Goal: Task Accomplishment & Management: Manage account settings

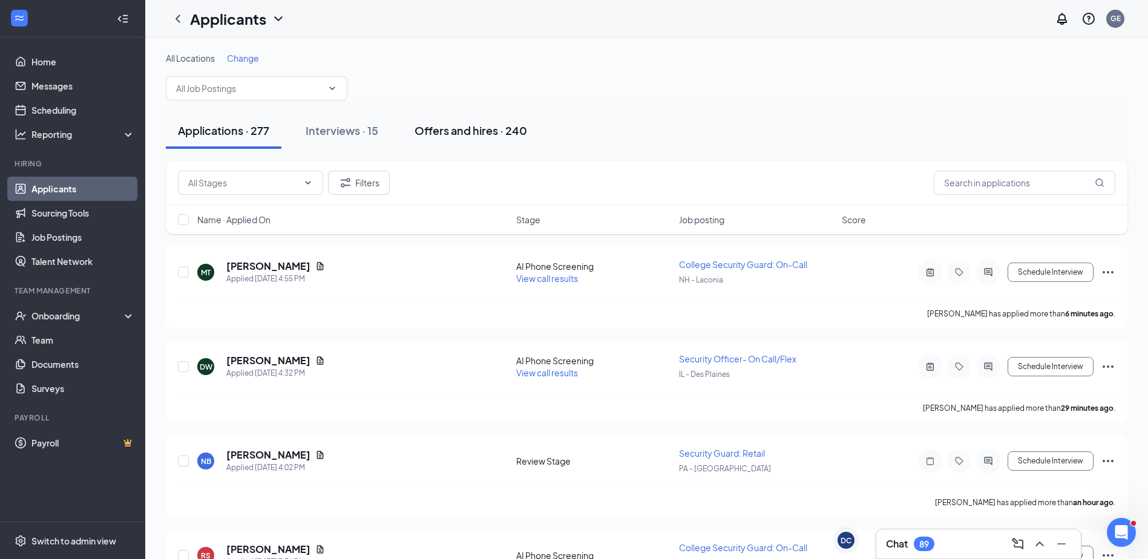
click at [487, 136] on div "Offers and hires · 240" at bounding box center [471, 130] width 113 height 15
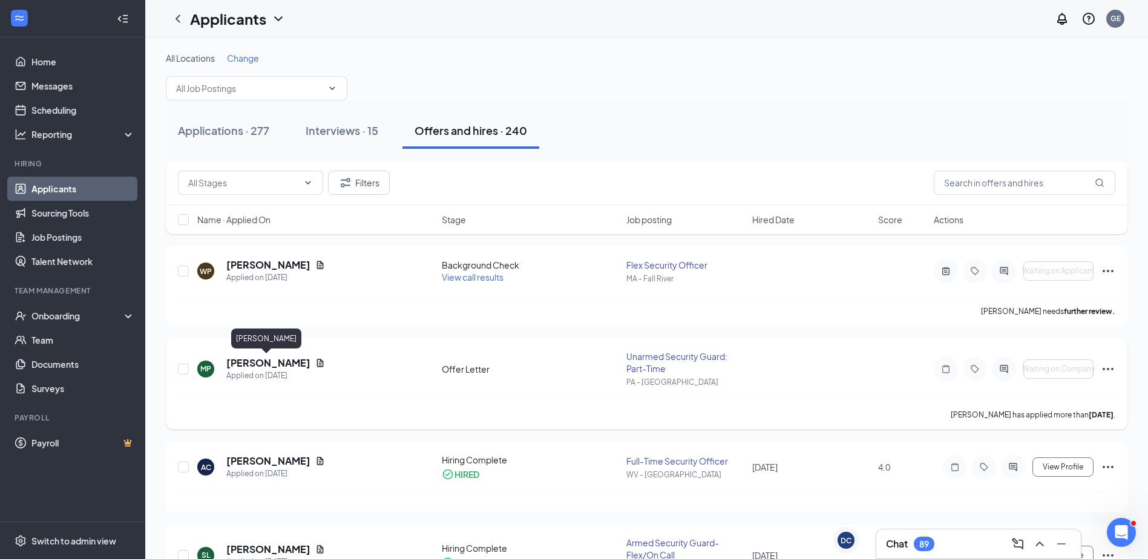
click at [265, 360] on h5 "[PERSON_NAME]" at bounding box center [268, 362] width 84 height 13
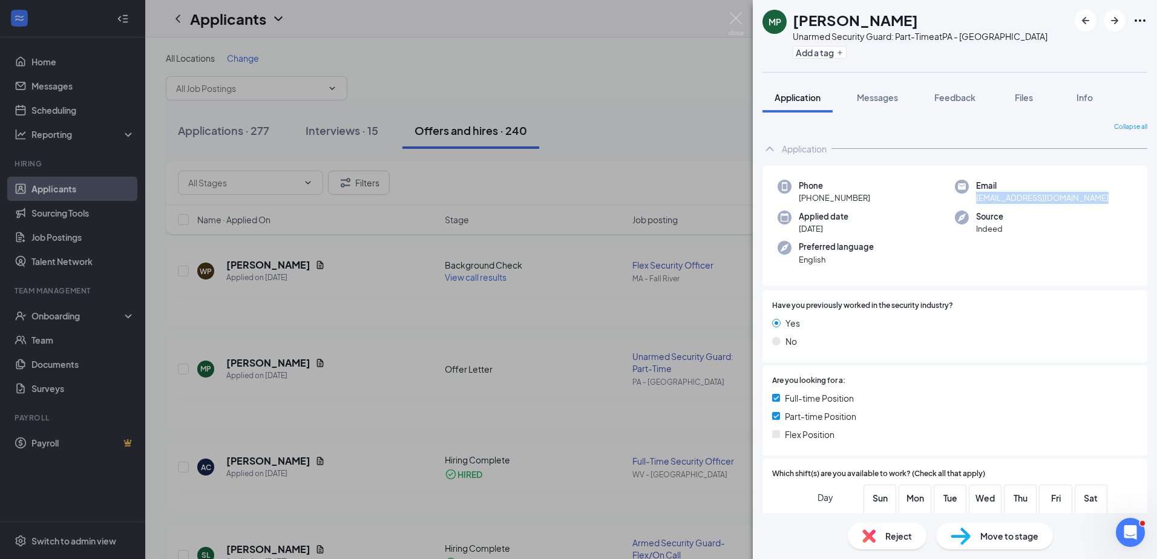
drag, startPoint x: 1106, startPoint y: 194, endPoint x: 969, endPoint y: 202, distance: 137.0
click at [969, 202] on div "Email [EMAIL_ADDRESS][DOMAIN_NAME]" at bounding box center [1043, 192] width 177 height 25
copy span "[EMAIL_ADDRESS][DOMAIN_NAME]"
drag, startPoint x: 875, startPoint y: 197, endPoint x: 810, endPoint y: 196, distance: 64.8
click at [810, 196] on div "Phone [PHONE_NUMBER]" at bounding box center [866, 192] width 177 height 25
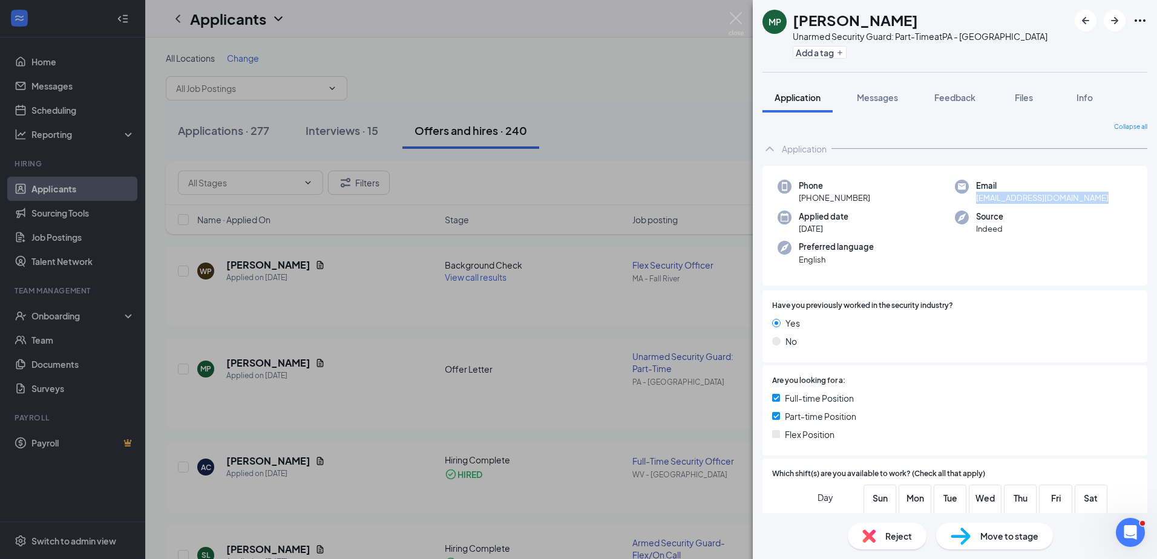
copy span "[PHONE_NUMBER]"
click at [108, 228] on div "MP [PERSON_NAME] Unarmed Security Guard: Part-Time at [GEOGRAPHIC_DATA] - [GEOG…" at bounding box center [578, 279] width 1157 height 559
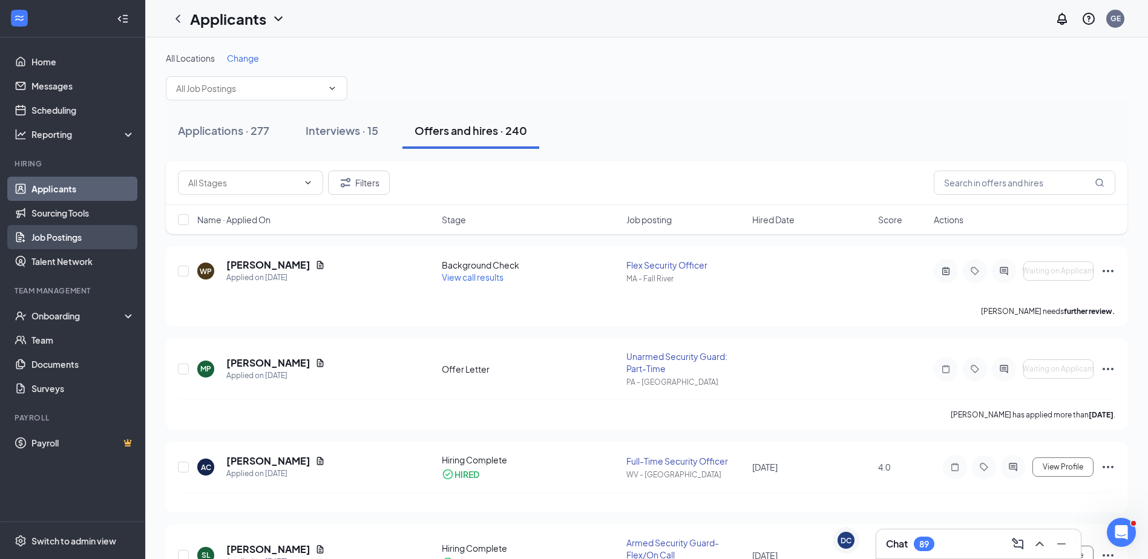
click at [104, 234] on link "Job Postings" at bounding box center [82, 237] width 103 height 24
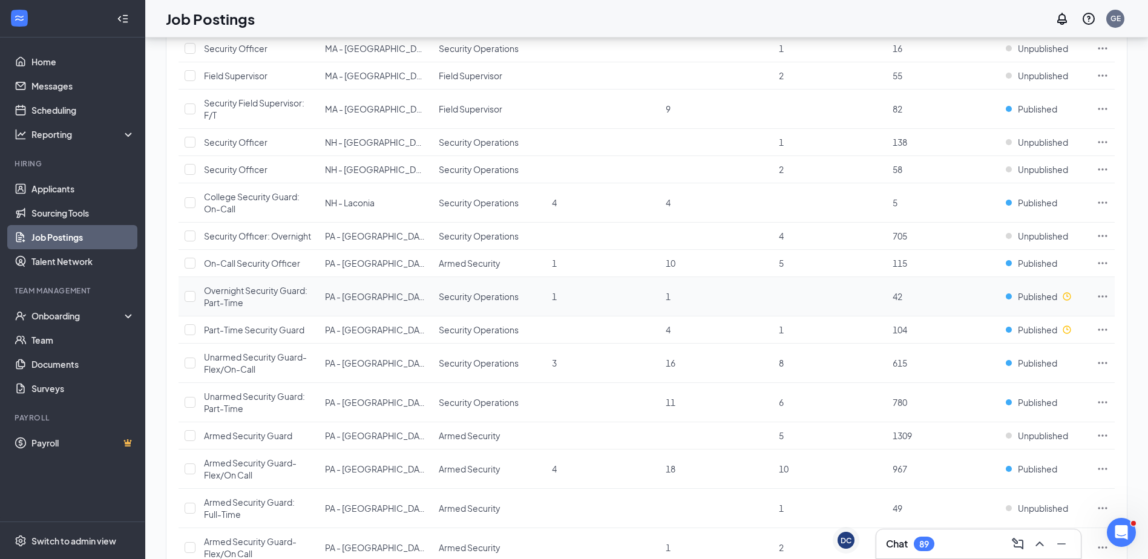
scroll to position [1451, 0]
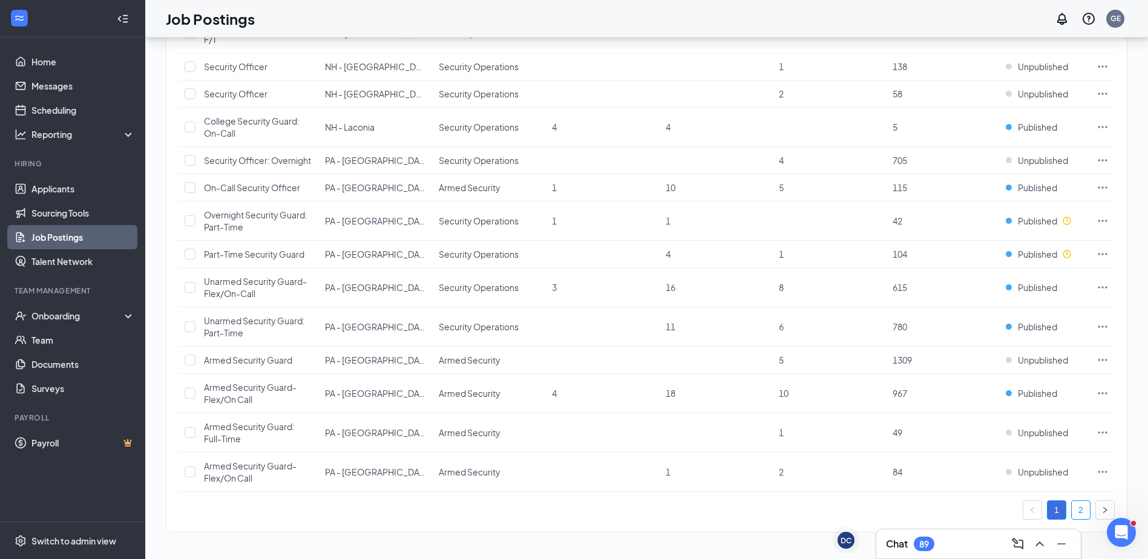
click at [1082, 501] on li "2" at bounding box center [1080, 510] width 19 height 19
